Goal: Information Seeking & Learning: Learn about a topic

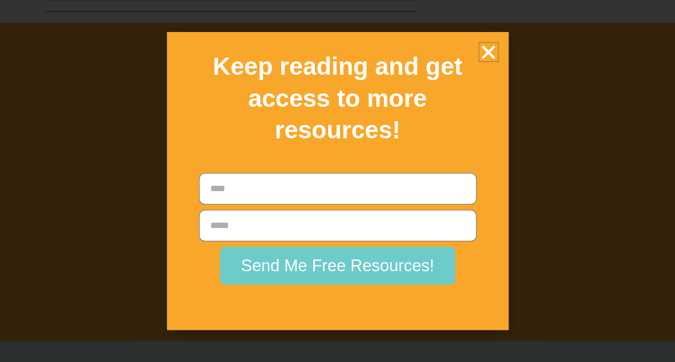
scroll to position [19799, 0]
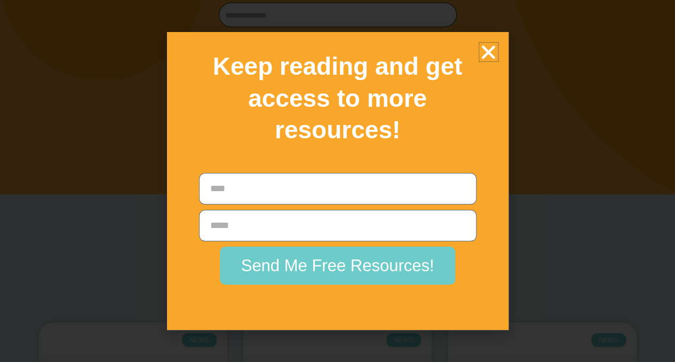
click at [482, 53] on icon "Close" at bounding box center [488, 52] width 19 height 19
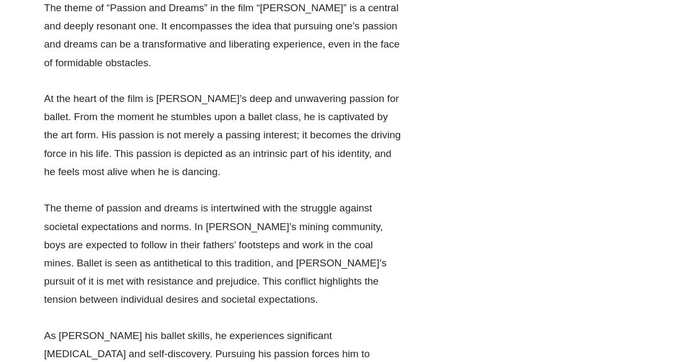
scroll to position [10952, 0]
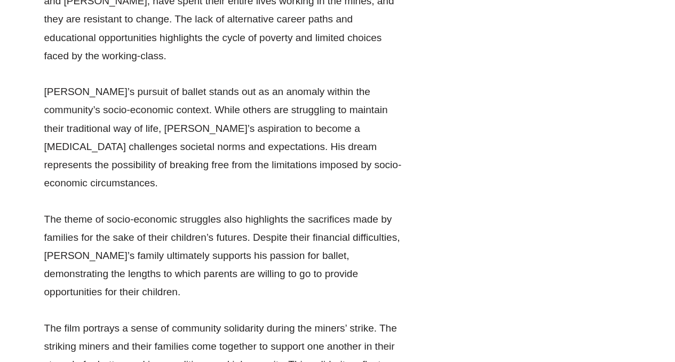
scroll to position [14379, 0]
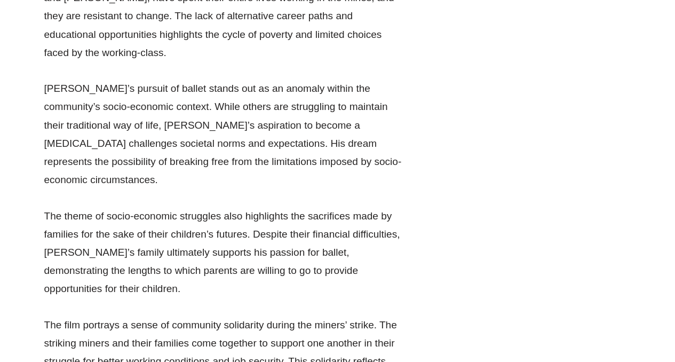
drag, startPoint x: 370, startPoint y: 297, endPoint x: 161, endPoint y: 314, distance: 209.7
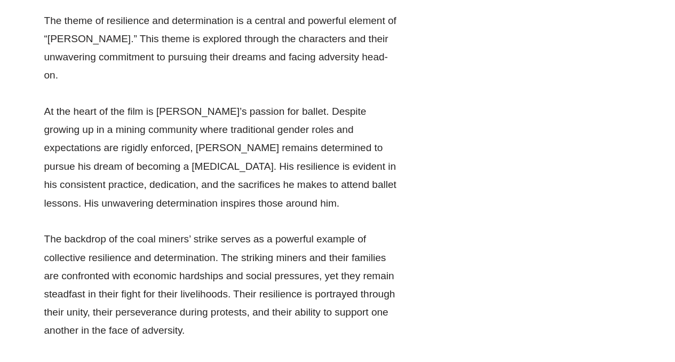
scroll to position [14926, 0]
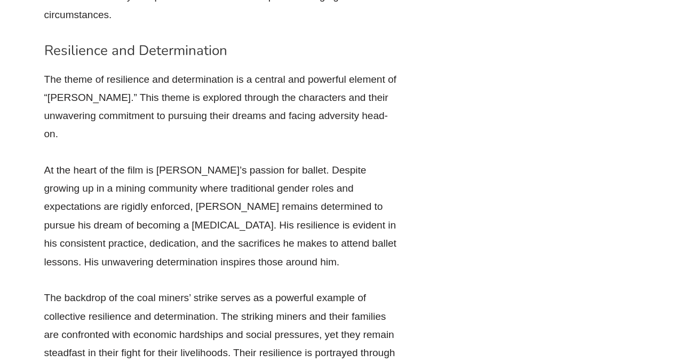
drag, startPoint x: 273, startPoint y: 117, endPoint x: 42, endPoint y: 139, distance: 232.5
copy p "The coal miners’ strike serves as a powerful symbol of economic transformation.…"
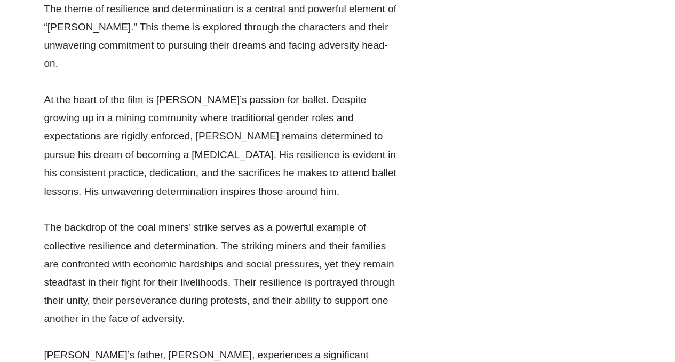
scroll to position [14991, 0]
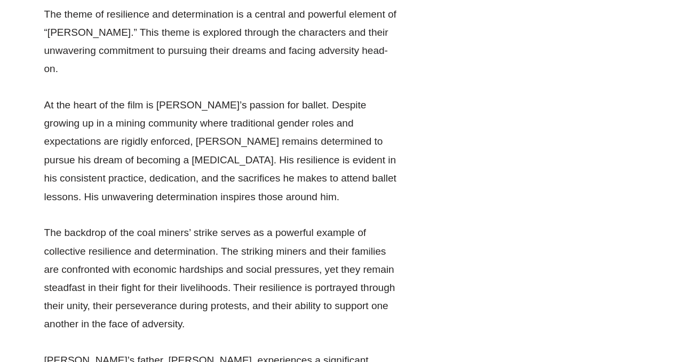
copy p "The coal miners’ strike serves as a powerful symbol of economic transformation.…"
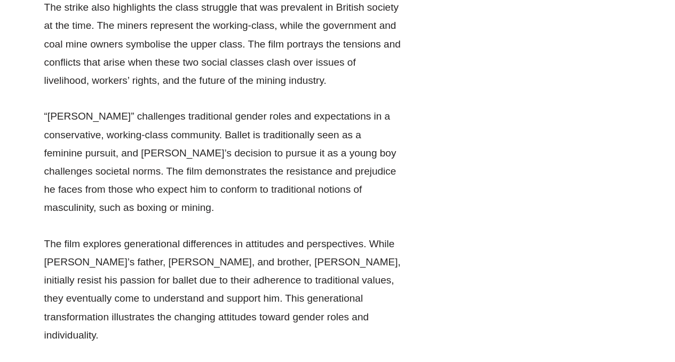
scroll to position [16232, 0]
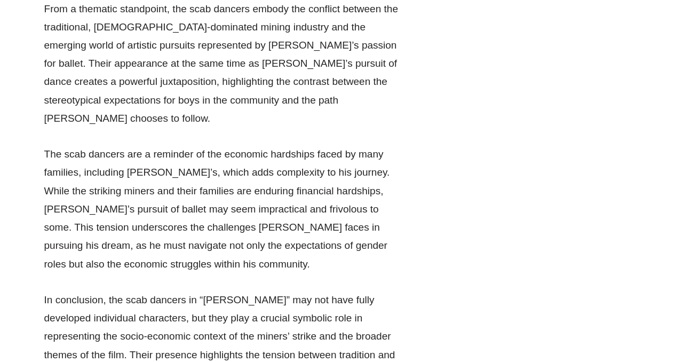
scroll to position [15615, 0]
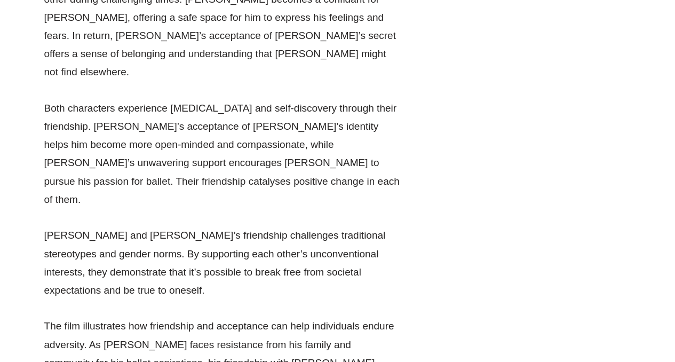
scroll to position [17414, 0]
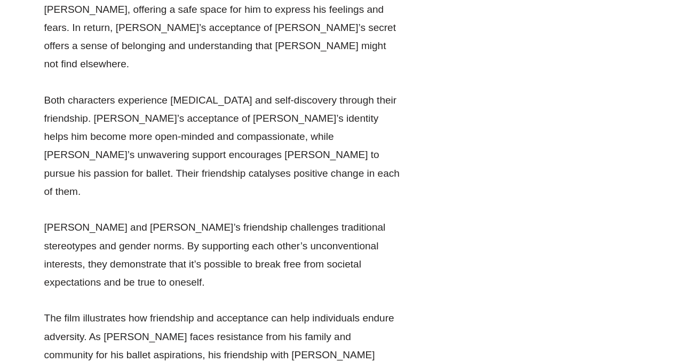
drag, startPoint x: 113, startPoint y: 264, endPoint x: 291, endPoint y: 262, distance: 178.1
copy li "No one gives a damn about coal miners"
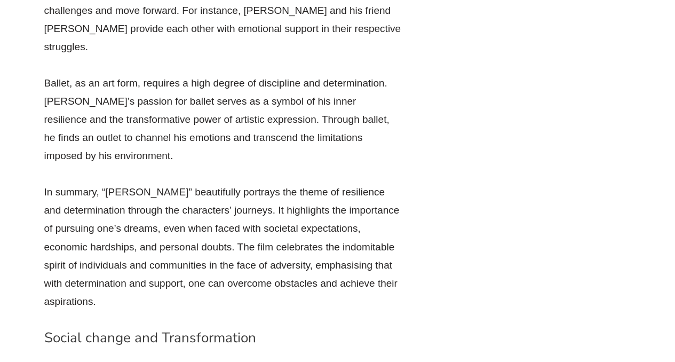
scroll to position [15583, 0]
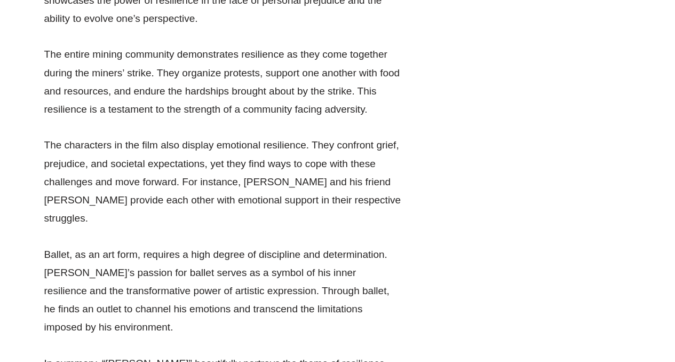
scroll to position [15423, 0]
